Goal: Find contact information: Find contact information

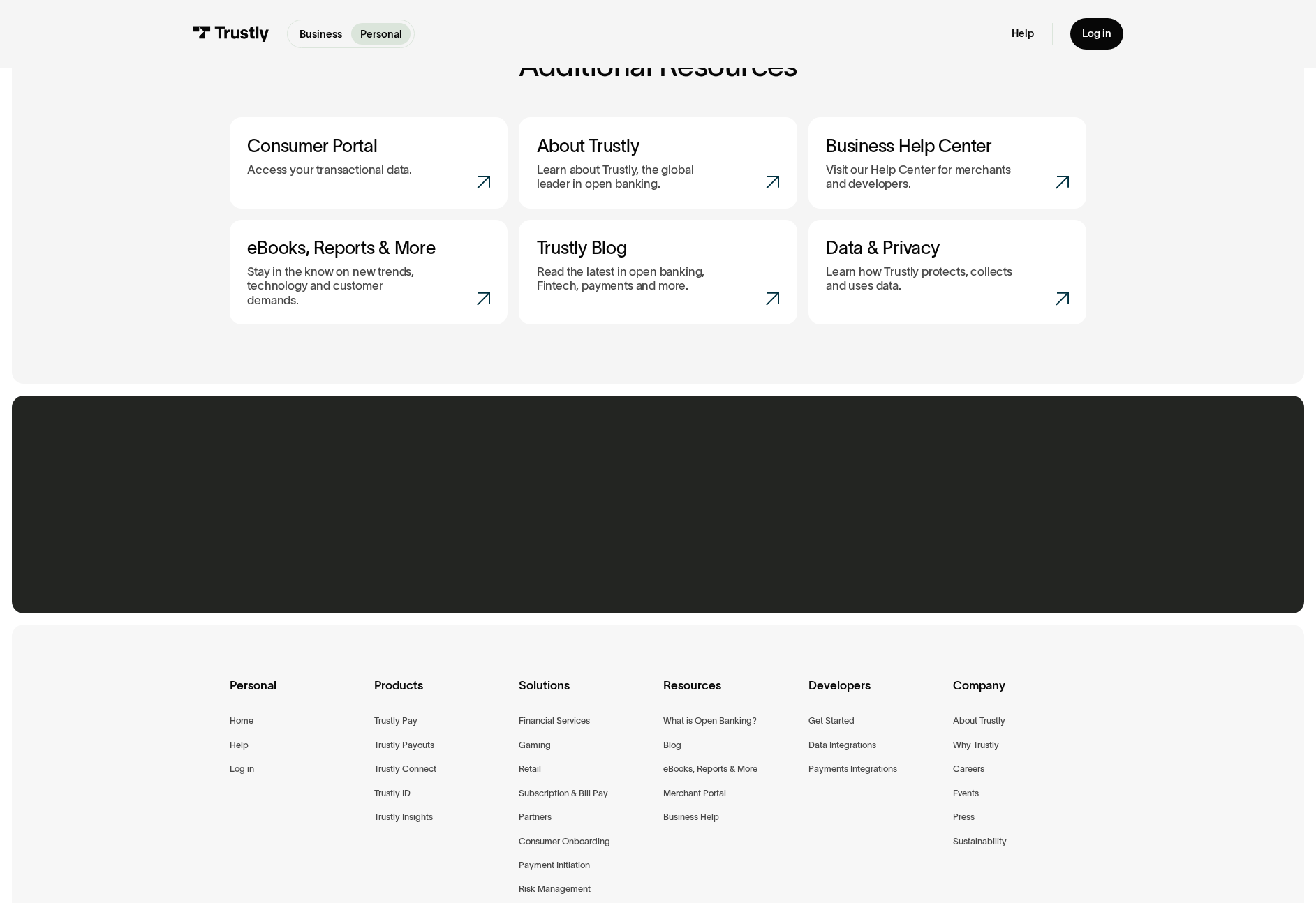
scroll to position [668, 0]
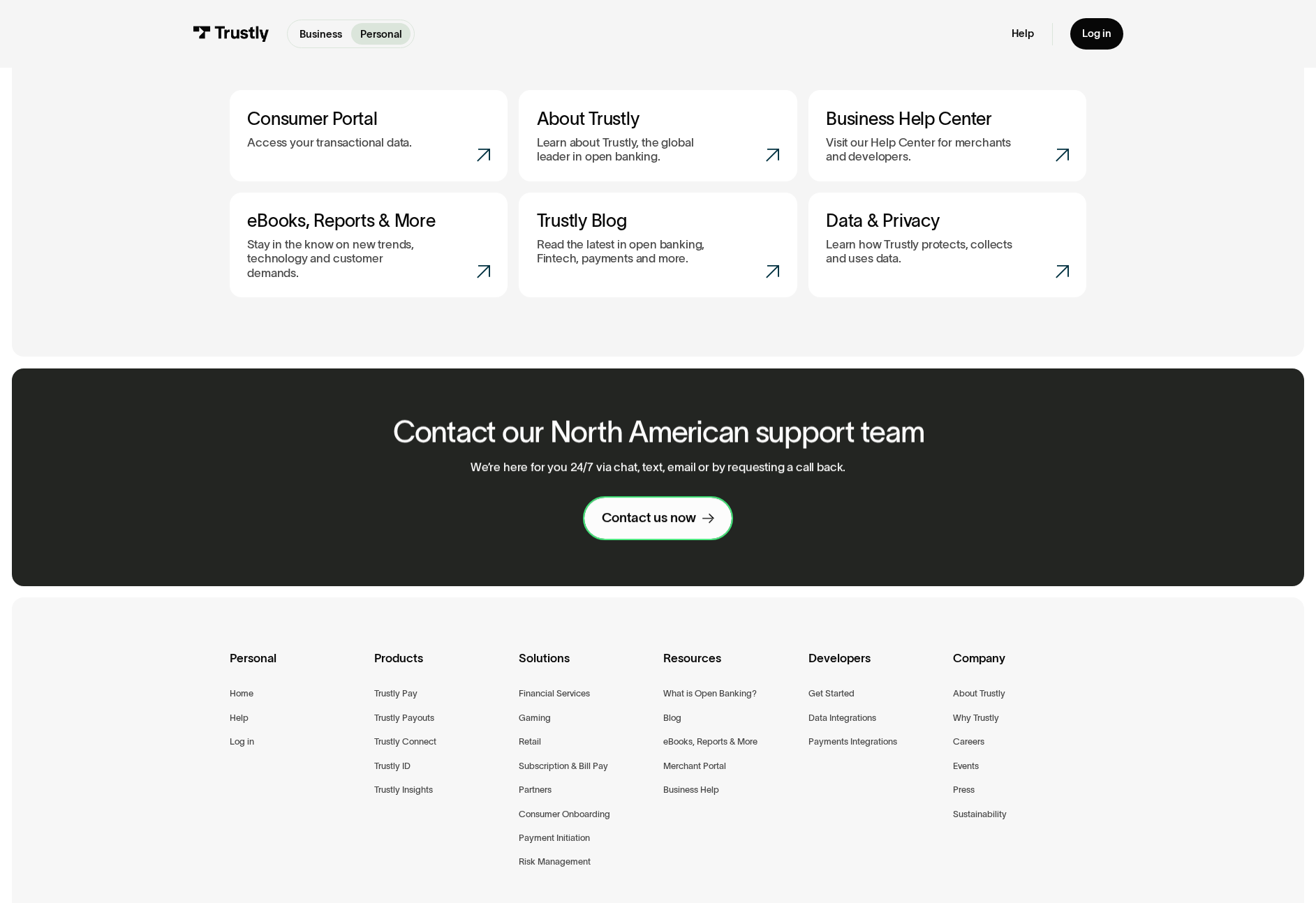
click at [677, 511] on div "Contact us now" at bounding box center [649, 518] width 94 height 17
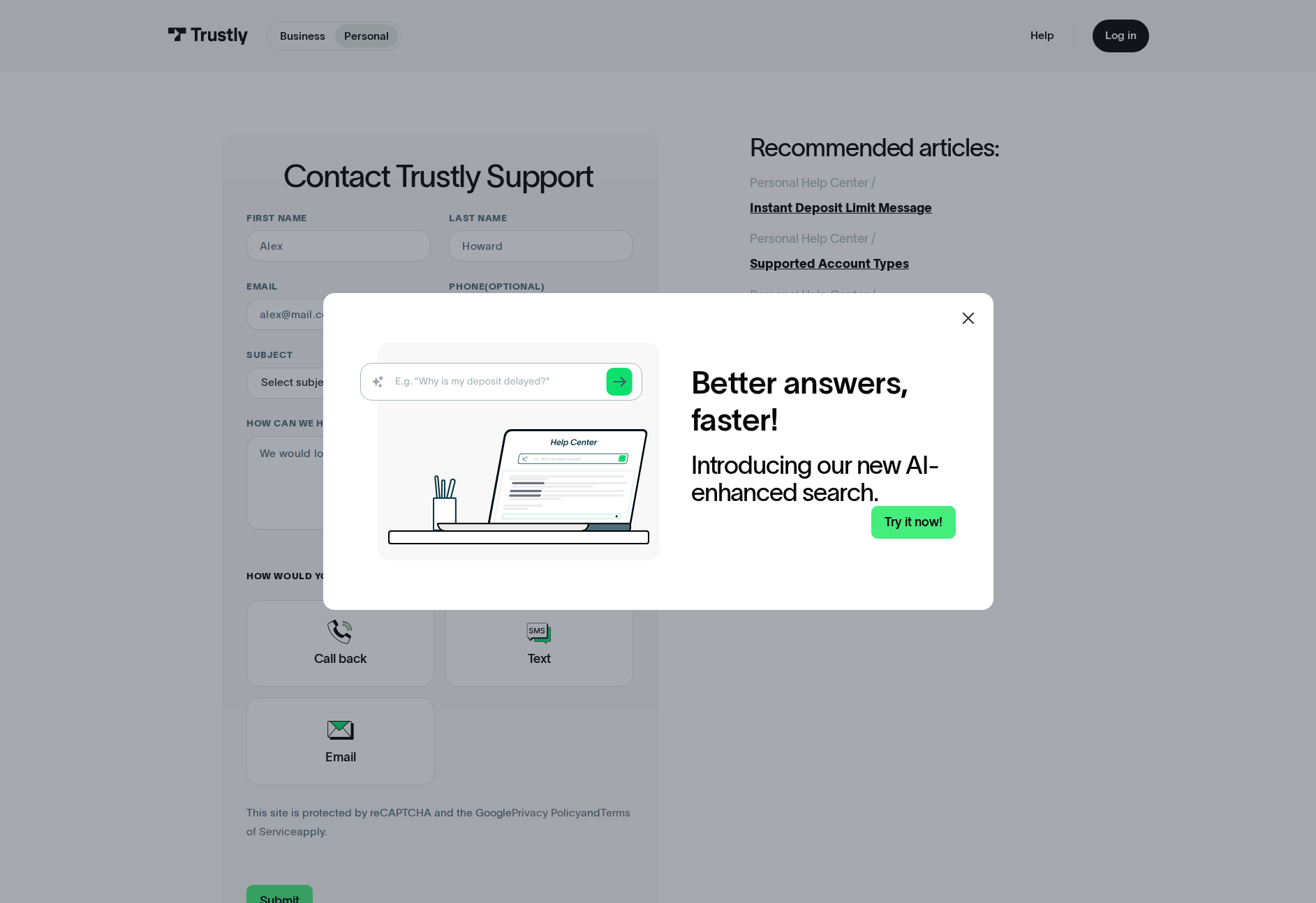
click at [971, 326] on icon at bounding box center [968, 318] width 17 height 17
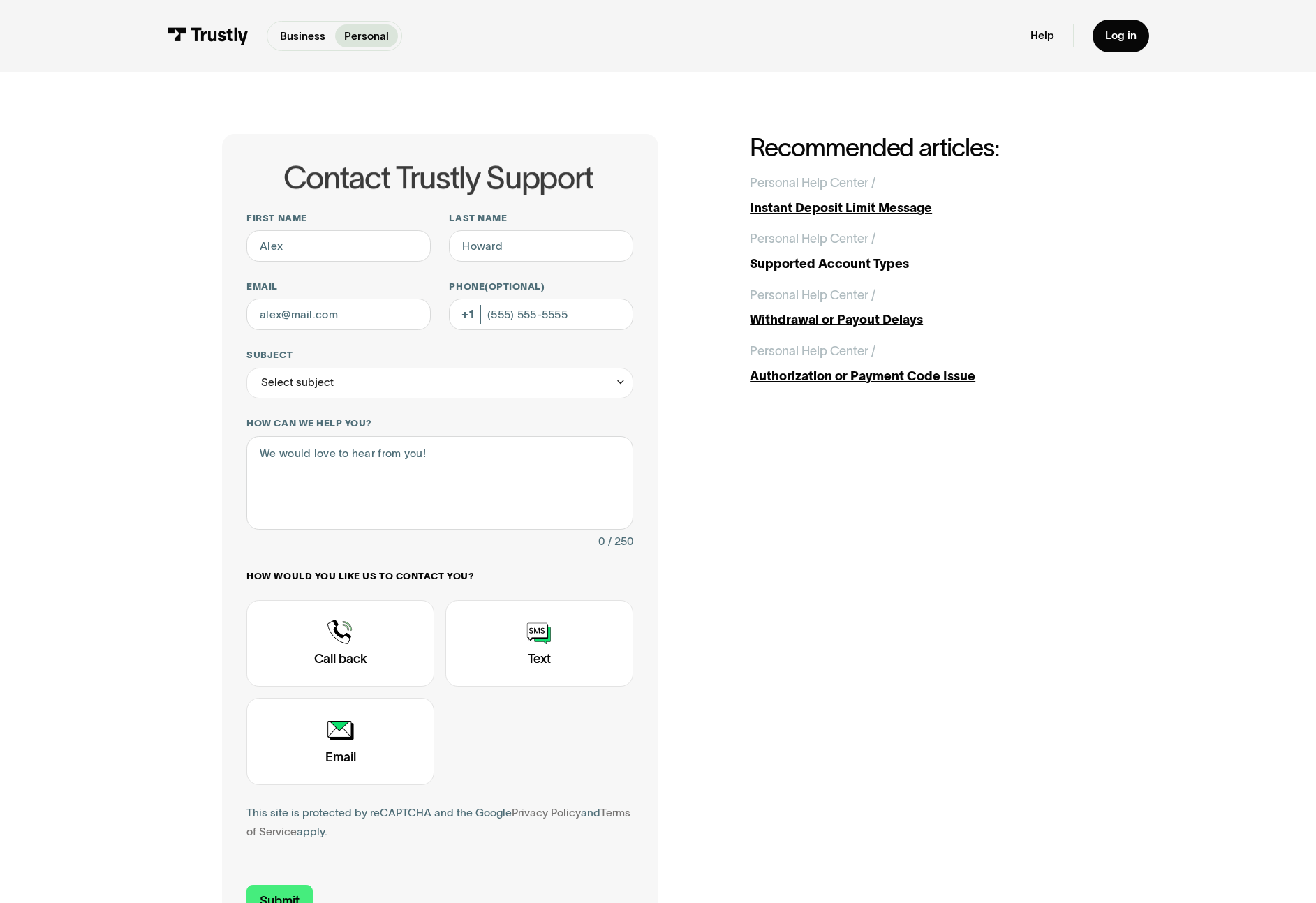
scroll to position [2, 0]
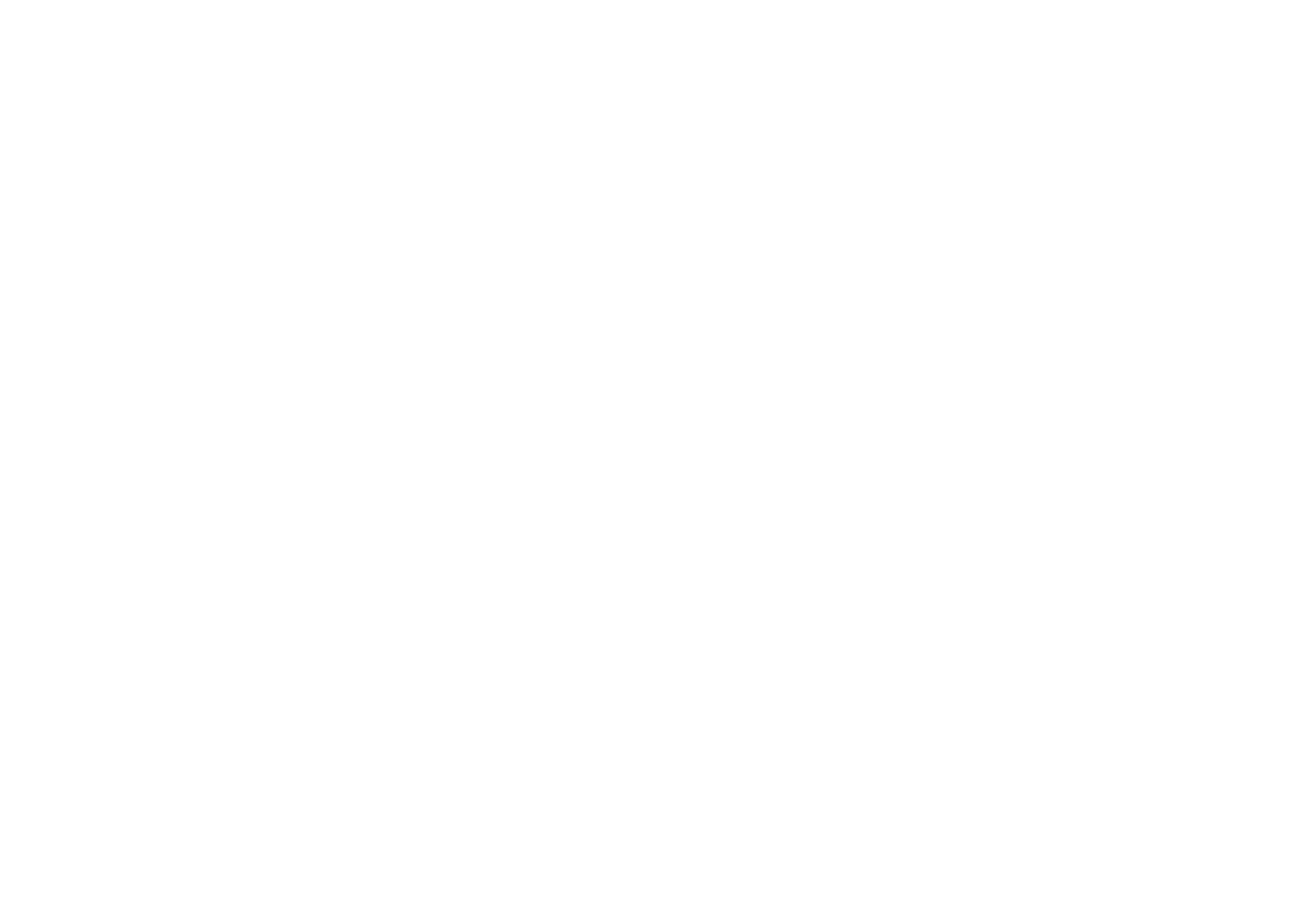
scroll to position [26, 0]
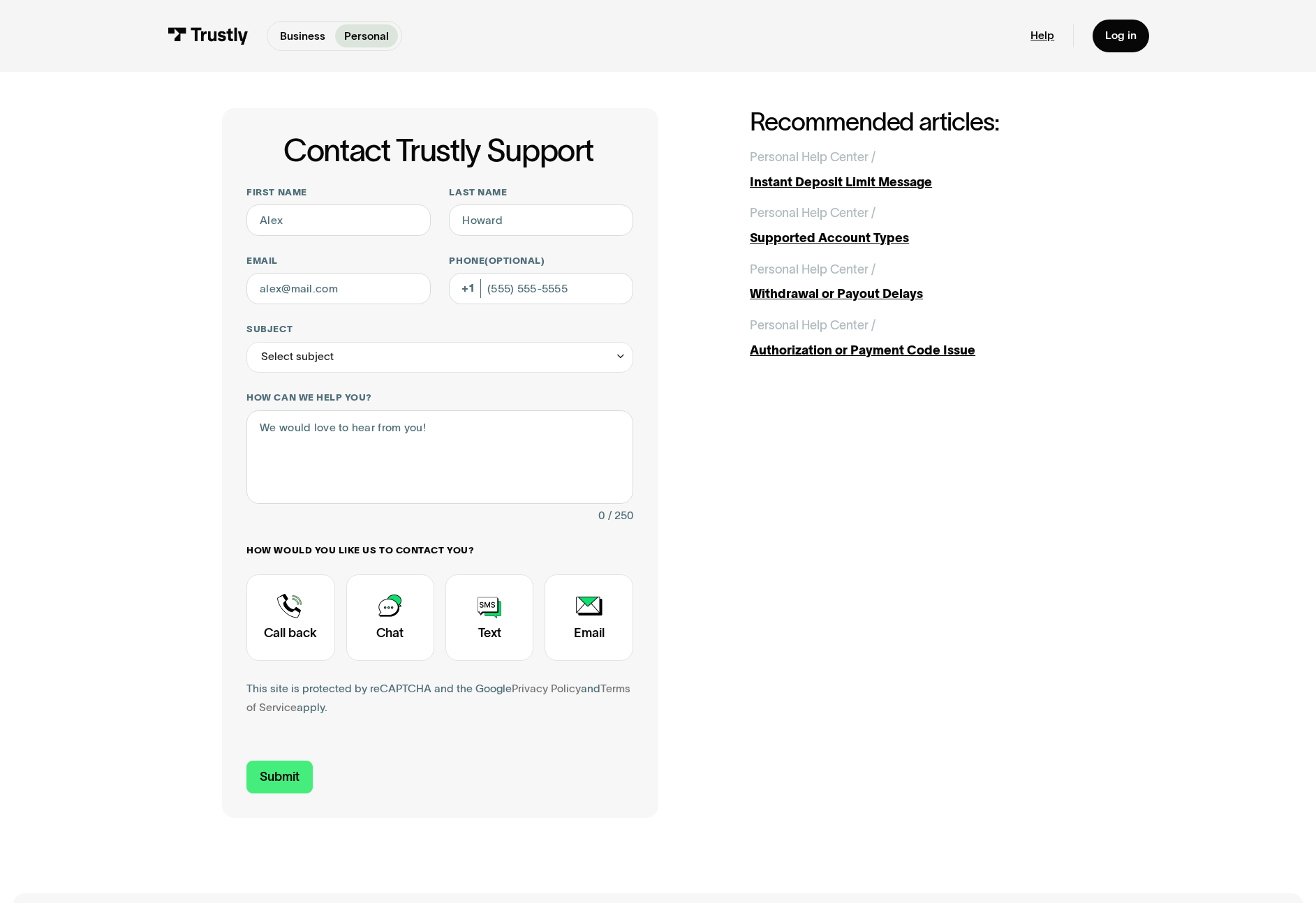
click at [1045, 38] on link "Help" at bounding box center [1042, 35] width 24 height 14
